Goal: Task Accomplishment & Management: Use online tool/utility

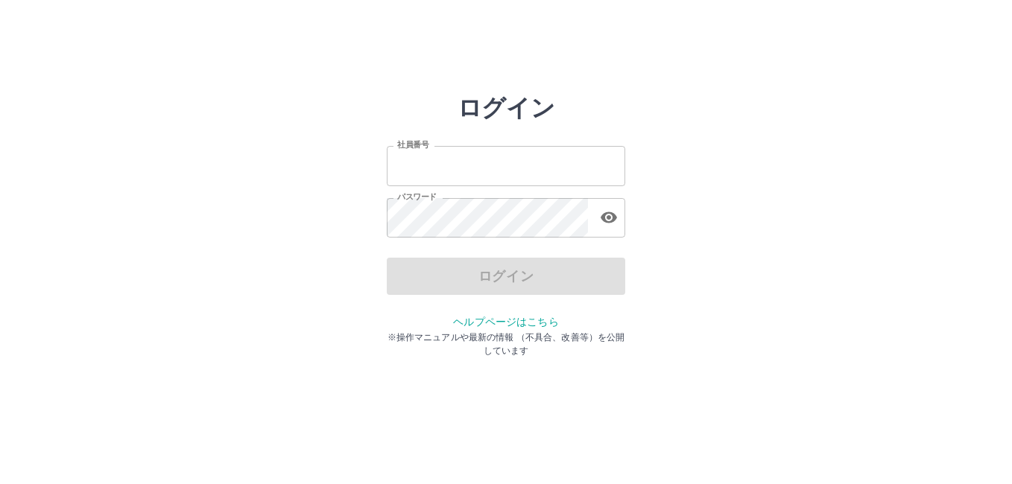
type input "*******"
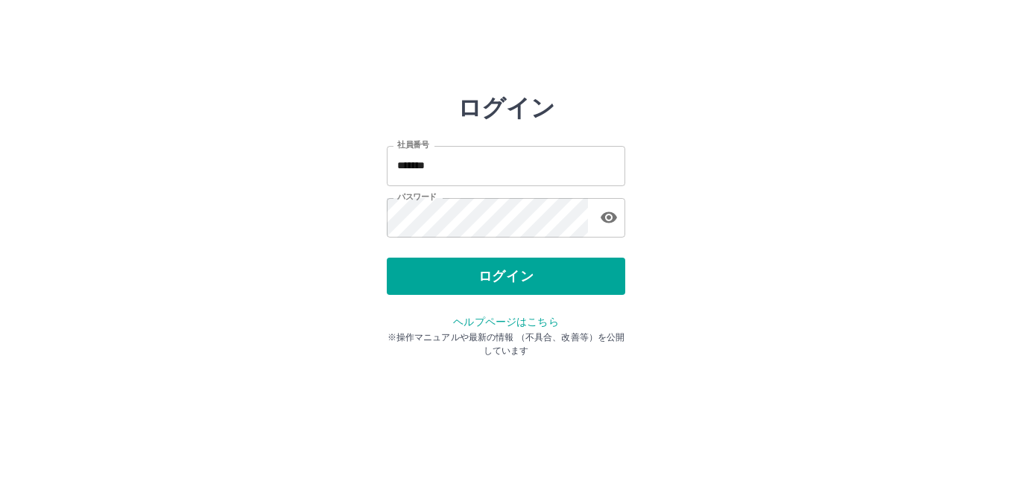
click at [490, 283] on div "ログイン" at bounding box center [506, 276] width 238 height 37
click at [490, 283] on button "ログイン" at bounding box center [506, 276] width 238 height 37
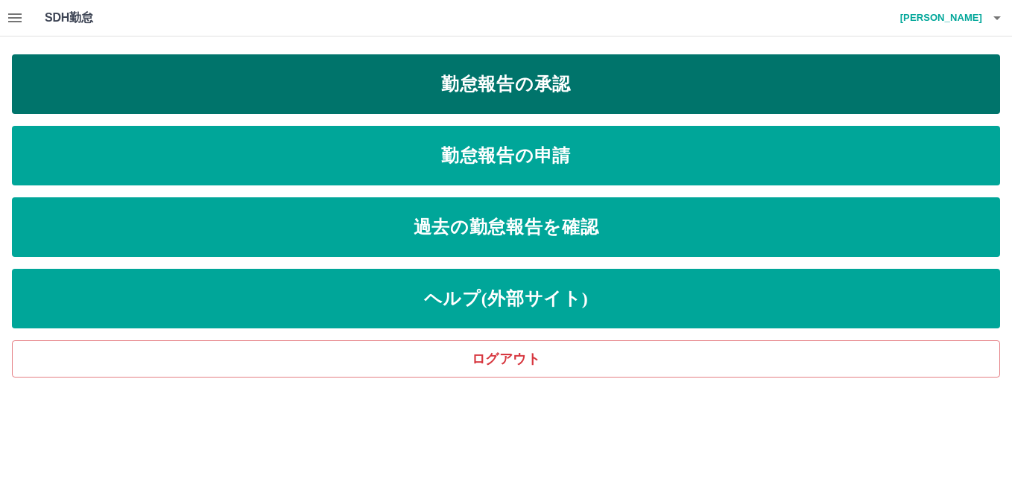
click at [510, 81] on link "勤怠報告の承認" at bounding box center [506, 84] width 988 height 60
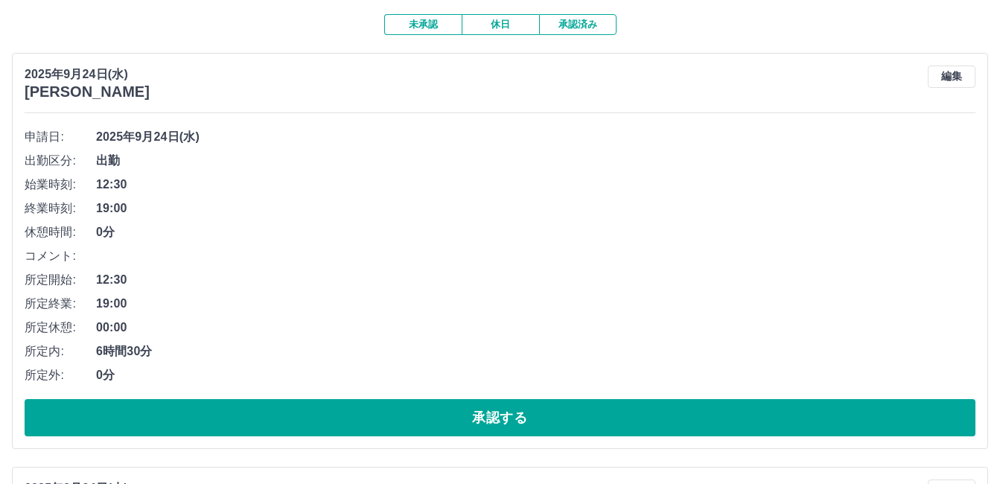
scroll to position [149, 0]
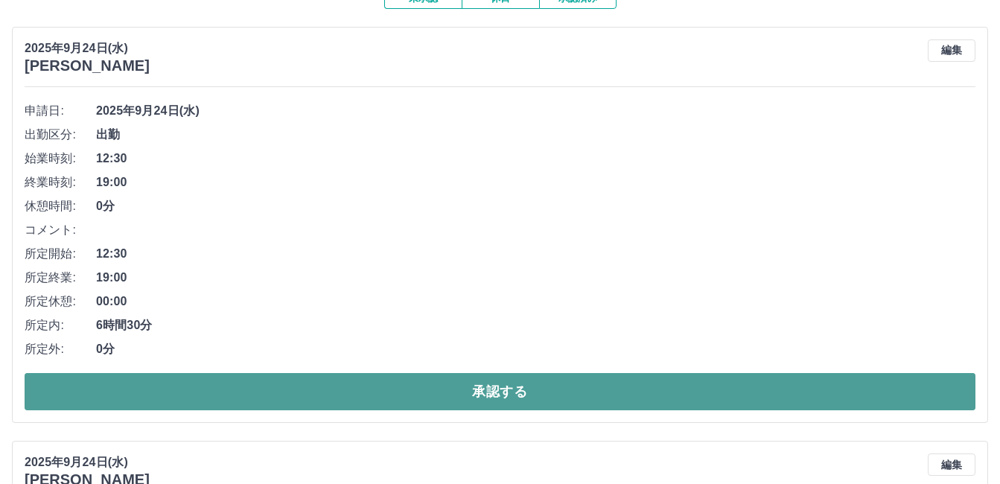
click at [441, 379] on button "承認する" at bounding box center [500, 391] width 951 height 37
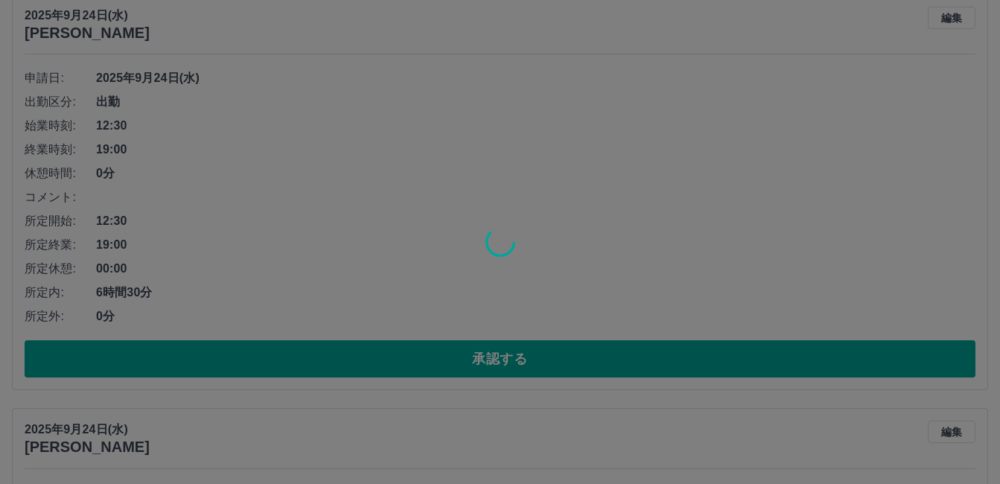
scroll to position [182, 0]
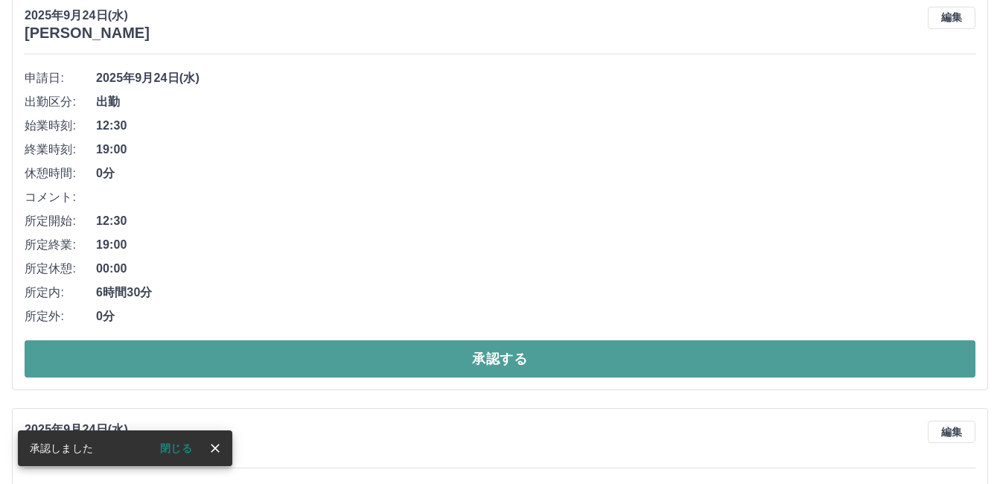
click at [404, 360] on button "承認する" at bounding box center [500, 358] width 951 height 37
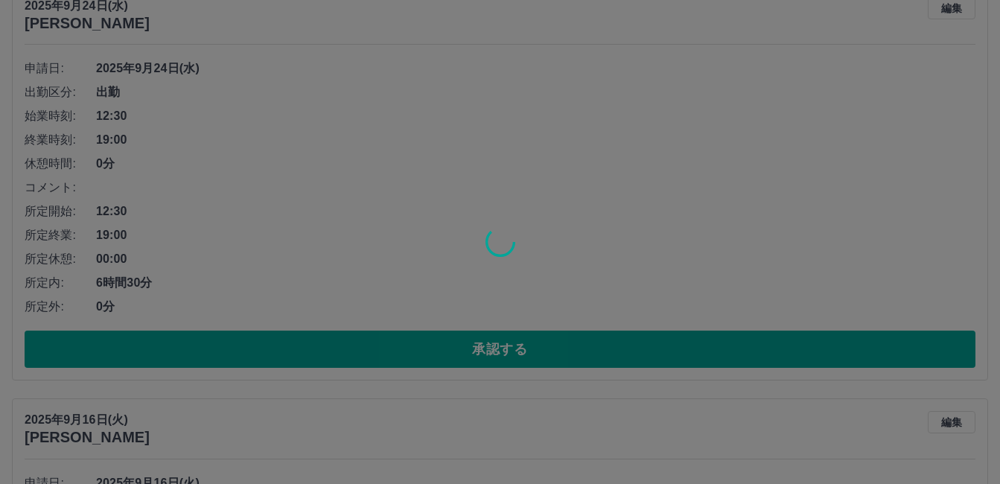
scroll to position [629, 0]
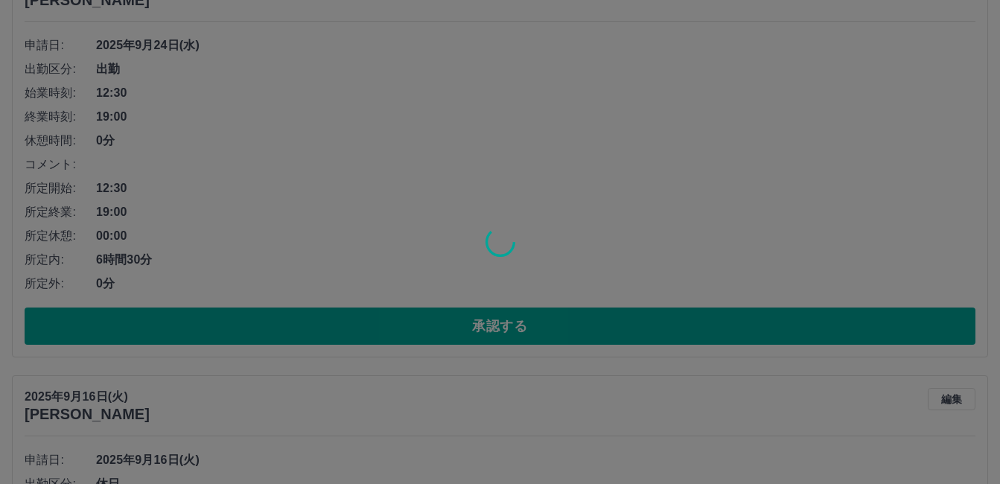
click at [384, 331] on div at bounding box center [500, 242] width 1000 height 484
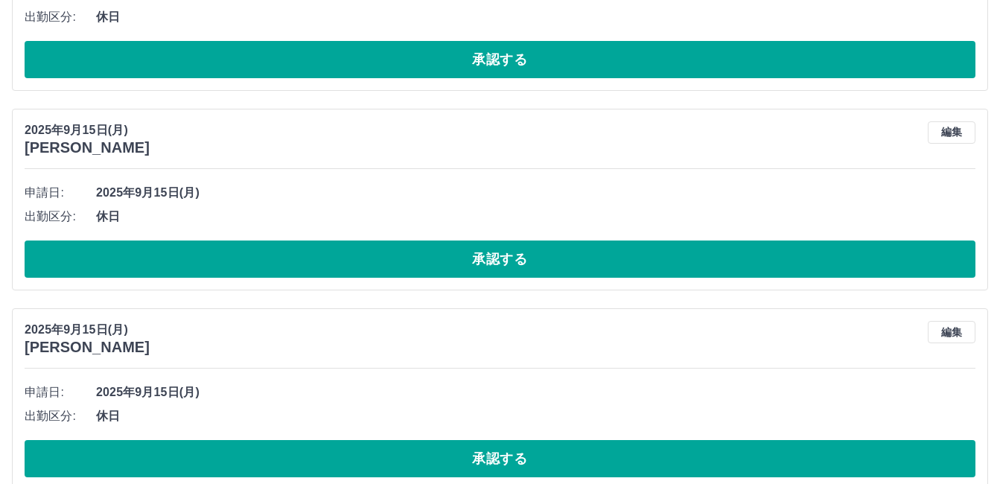
scroll to position [1704, 0]
